Goal: Navigation & Orientation: Understand site structure

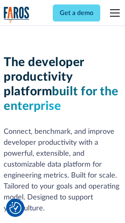
scroll to position [122, 0]
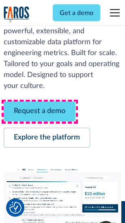
click at [40, 112] on link "Request a demo" at bounding box center [40, 112] width 72 height 20
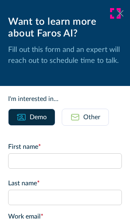
click at [117, 13] on icon at bounding box center [120, 13] width 6 height 6
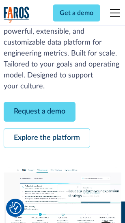
scroll to position [148, 0]
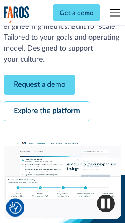
click at [47, 112] on link "Explore the platform" at bounding box center [47, 112] width 86 height 20
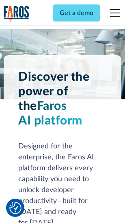
scroll to position [6171, 0]
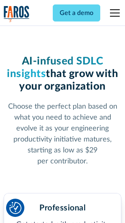
scroll to position [1287, 0]
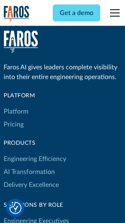
click at [16, 111] on link "Platform" at bounding box center [16, 111] width 25 height 13
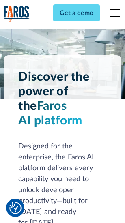
scroll to position [6431, 0]
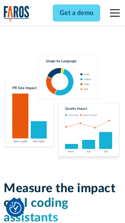
scroll to position [5058, 0]
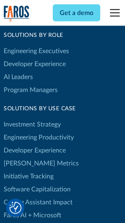
click at [24, 157] on link "[PERSON_NAME] Metrics" at bounding box center [41, 163] width 75 height 13
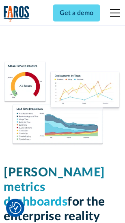
scroll to position [3588, 0]
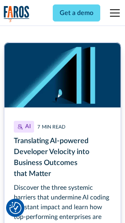
scroll to position [3669, 0]
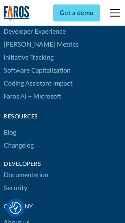
click at [19, 139] on link "Changelog" at bounding box center [19, 145] width 30 height 13
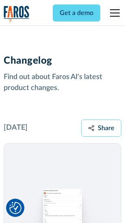
scroll to position [9932, 0]
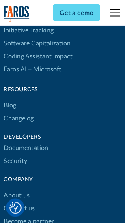
click at [16, 189] on link "About us" at bounding box center [17, 195] width 26 height 13
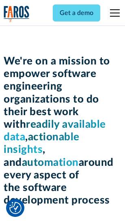
scroll to position [2803, 0]
